Goal: Entertainment & Leisure: Consume media (video, audio)

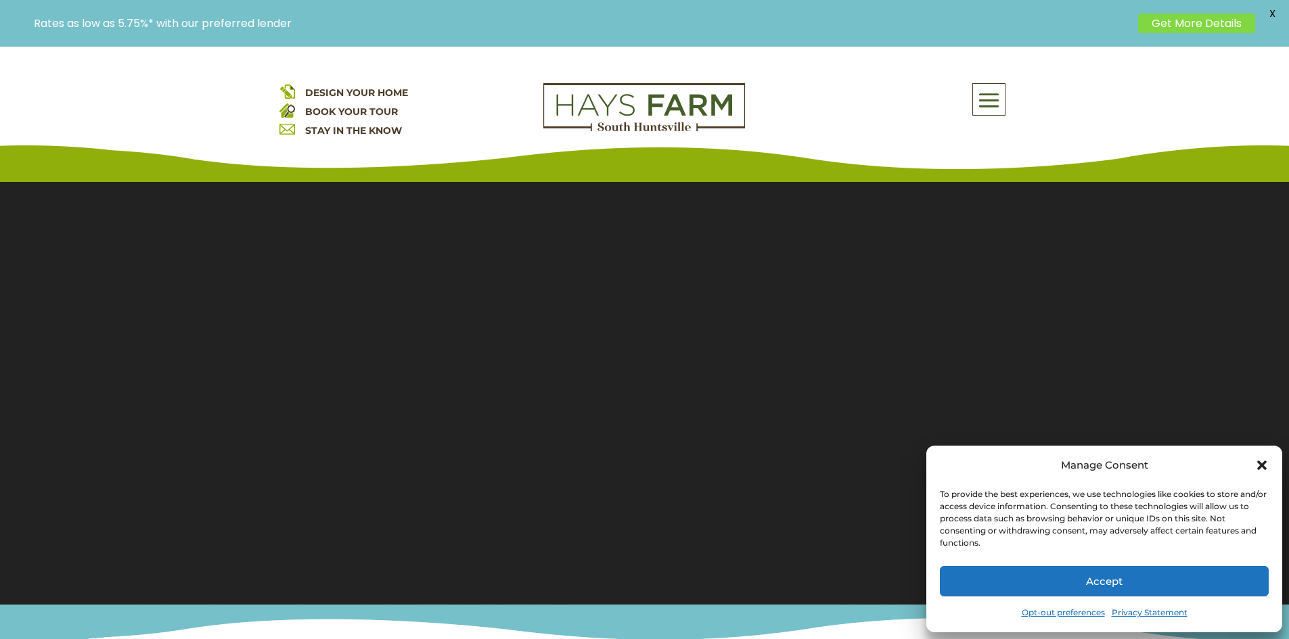
click at [1261, 464] on icon "Close dialog" at bounding box center [1261, 465] width 9 height 9
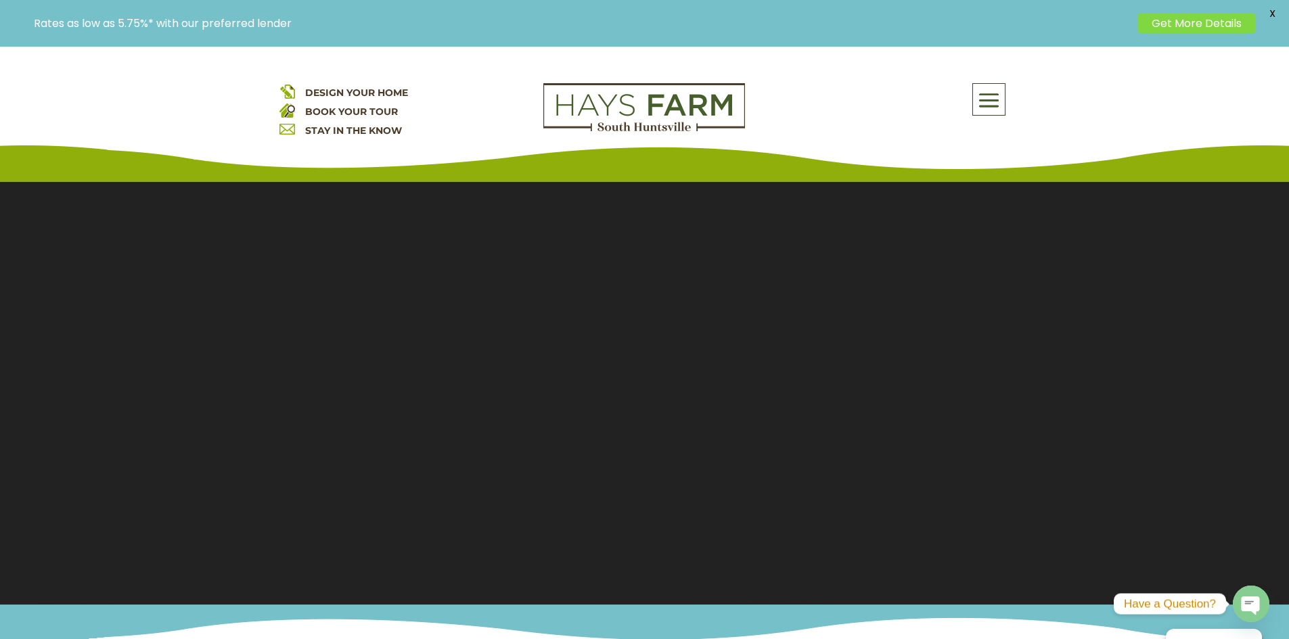
click at [636, 364] on section "Video Player 00:15 00:00 00:32 Use Up/Down Arrow keys to increase or decrease v…" at bounding box center [644, 385] width 1289 height 440
click at [991, 99] on span at bounding box center [989, 100] width 32 height 31
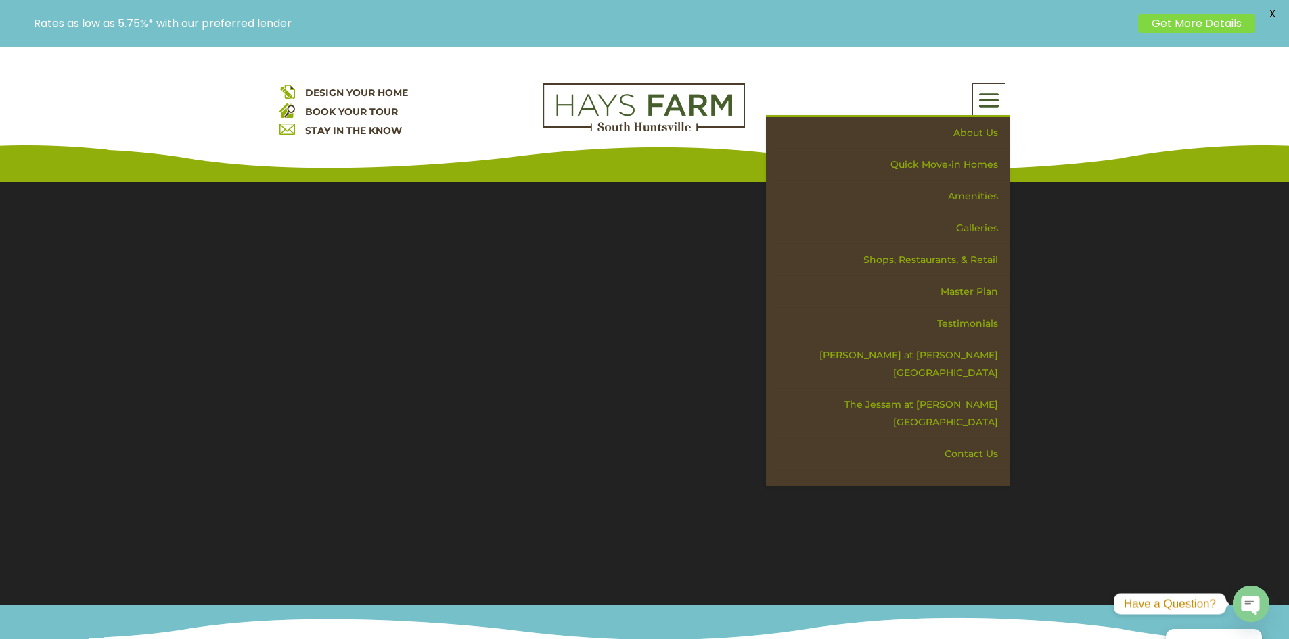
click at [1068, 112] on div "DESIGN YOUR HOME BOOK YOUR TOUR STAY IN THE KNOW About Us Quick Move-in Homes A…" at bounding box center [644, 114] width 1289 height 135
click at [839, 64] on div "DESIGN YOUR HOME BOOK YOUR TOUR STAY IN THE KNOW About Us Quick Move-in Homes A…" at bounding box center [644, 114] width 1289 height 135
click at [980, 93] on span at bounding box center [989, 100] width 32 height 31
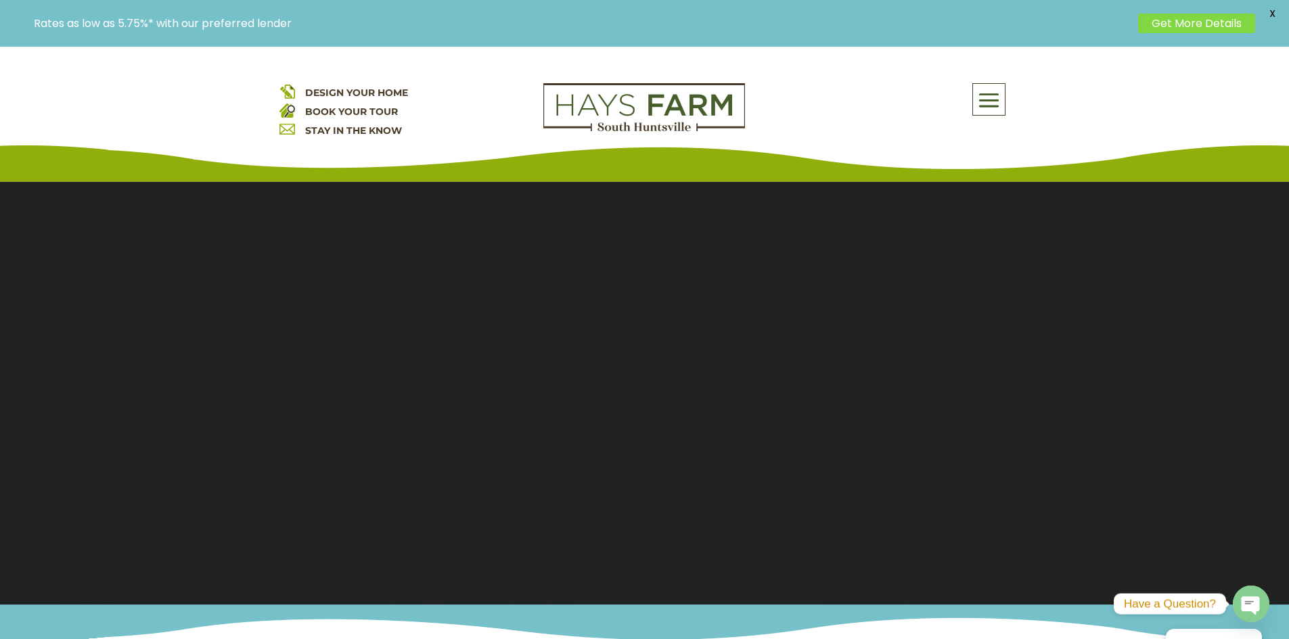
click at [1000, 99] on span at bounding box center [989, 100] width 32 height 31
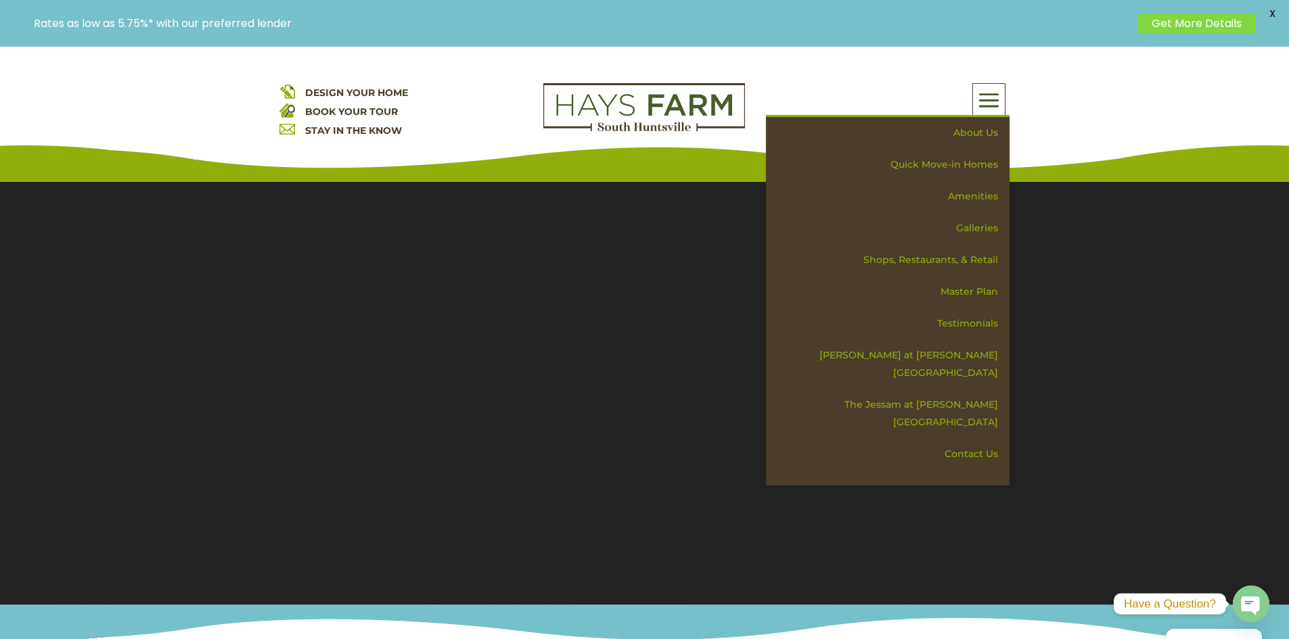
click at [997, 91] on span at bounding box center [989, 100] width 32 height 31
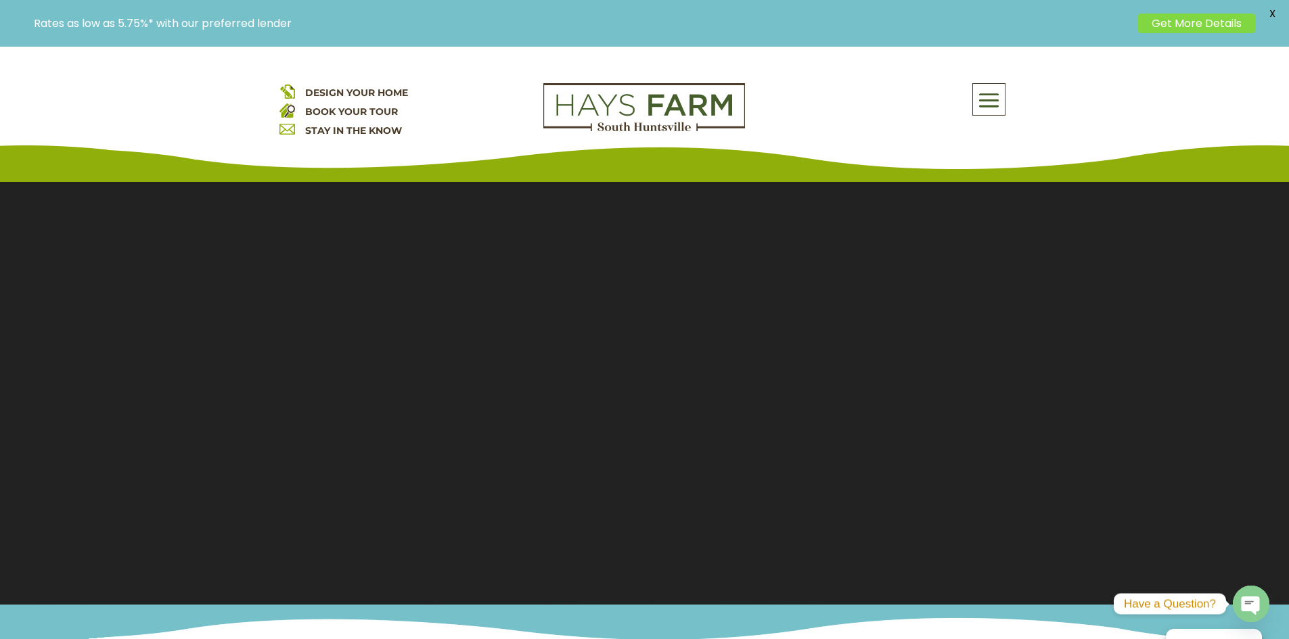
click at [685, 288] on section "Video Player 00:04 00:00 00:32 Use Up/Down Arrow keys to increase or decrease v…" at bounding box center [644, 385] width 1289 height 440
click at [677, 308] on section "Video Player 00:05 00:00 00:32 Use Up/Down Arrow keys to increase or decrease v…" at bounding box center [644, 385] width 1289 height 440
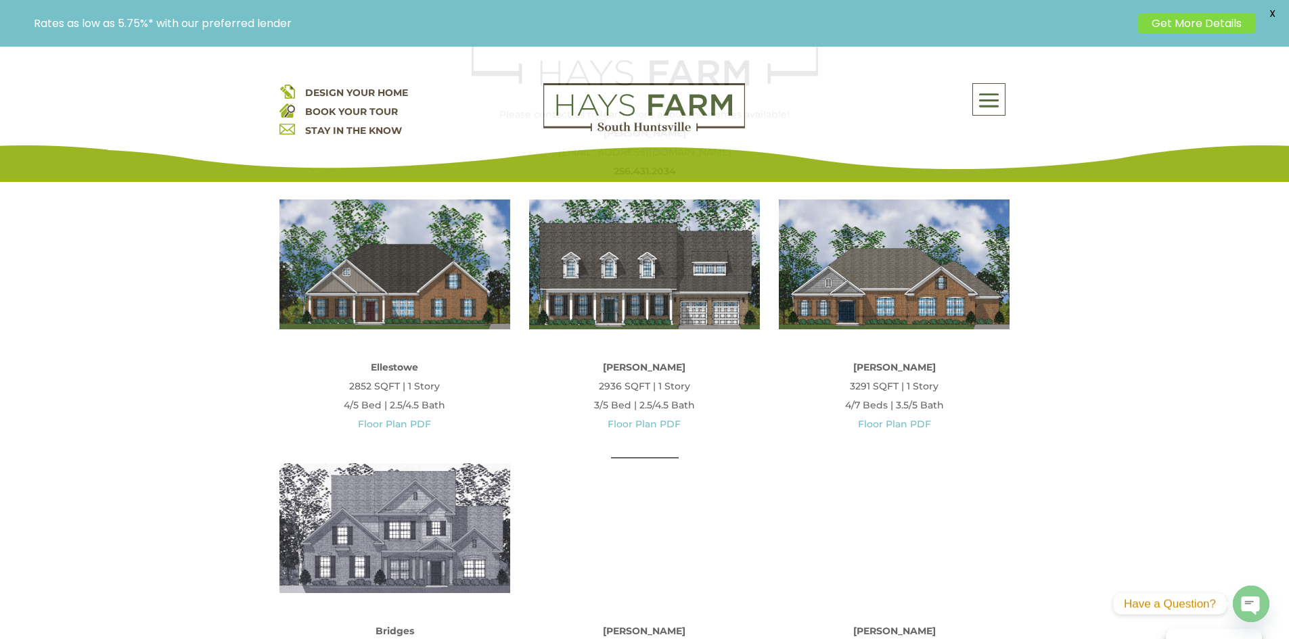
scroll to position [677, 0]
